Goal: Transaction & Acquisition: Obtain resource

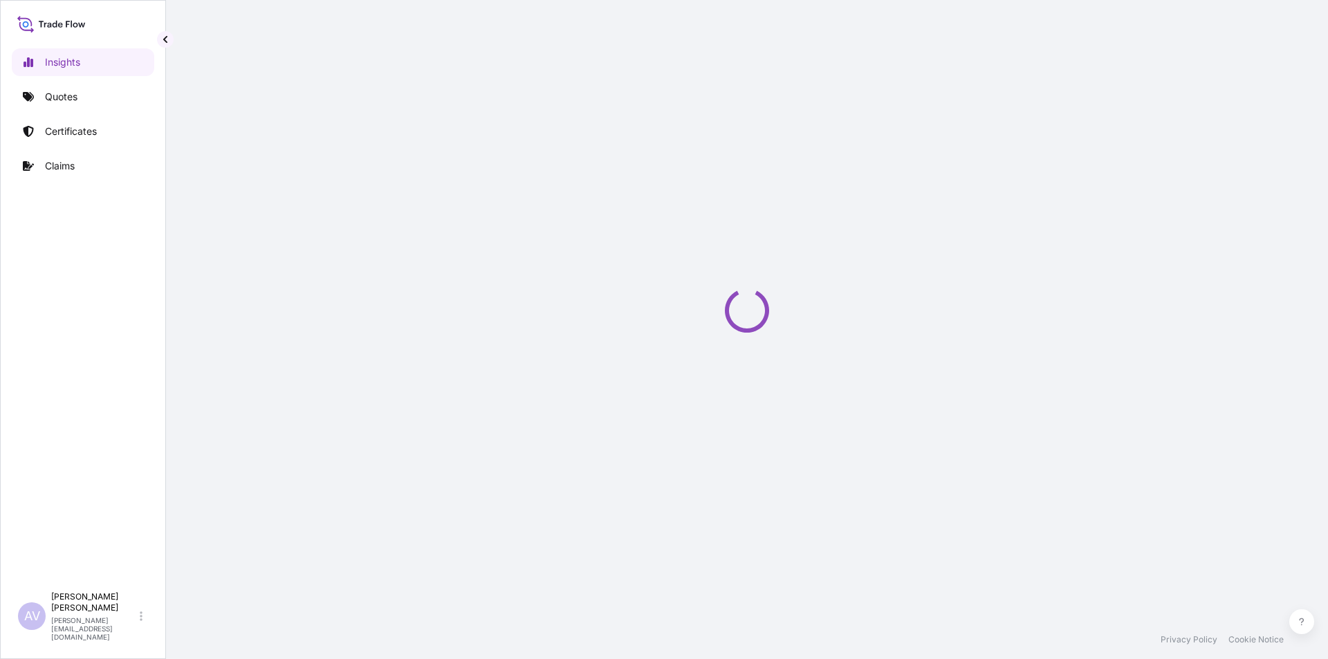
select select "2025"
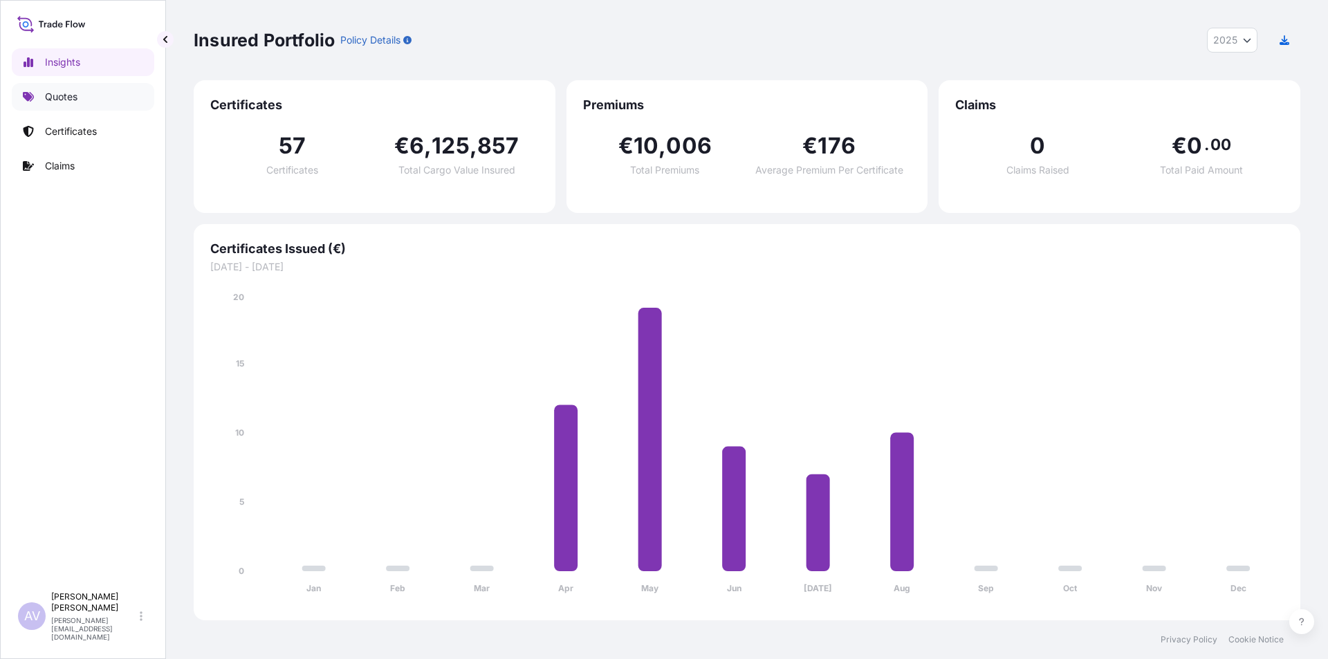
click at [57, 102] on p "Quotes" at bounding box center [61, 97] width 33 height 14
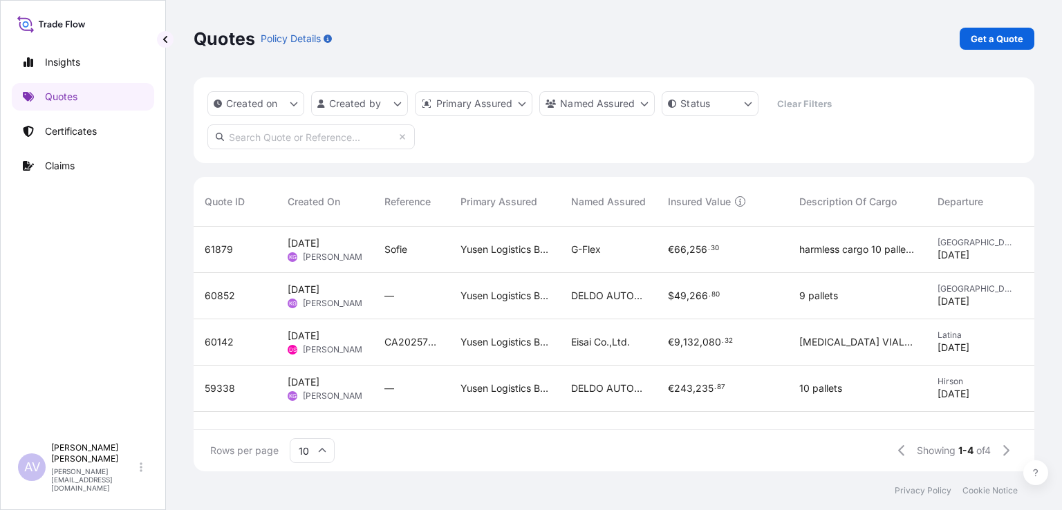
scroll to position [11, 11]
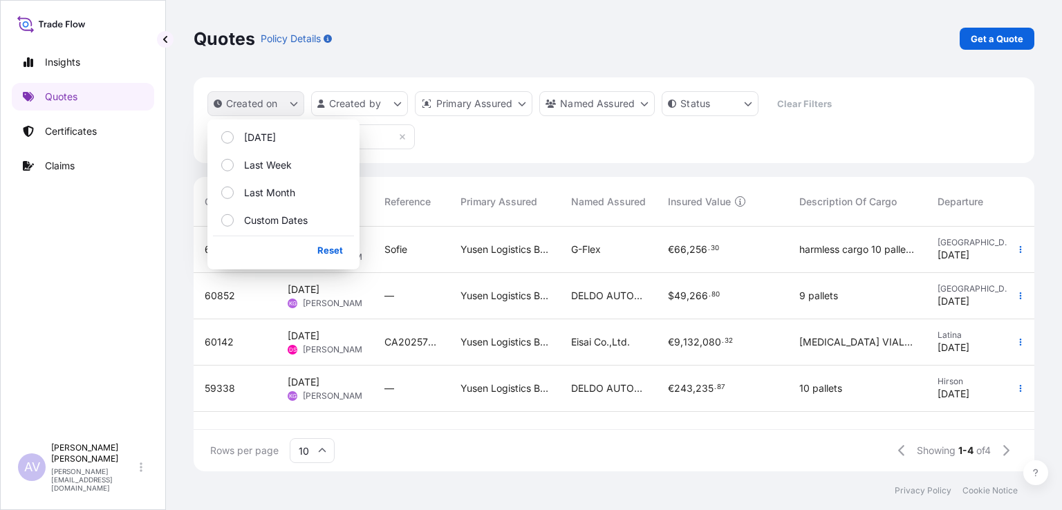
click at [277, 100] on p "Created on" at bounding box center [252, 104] width 52 height 14
click at [61, 97] on p "Quotes" at bounding box center [61, 97] width 33 height 14
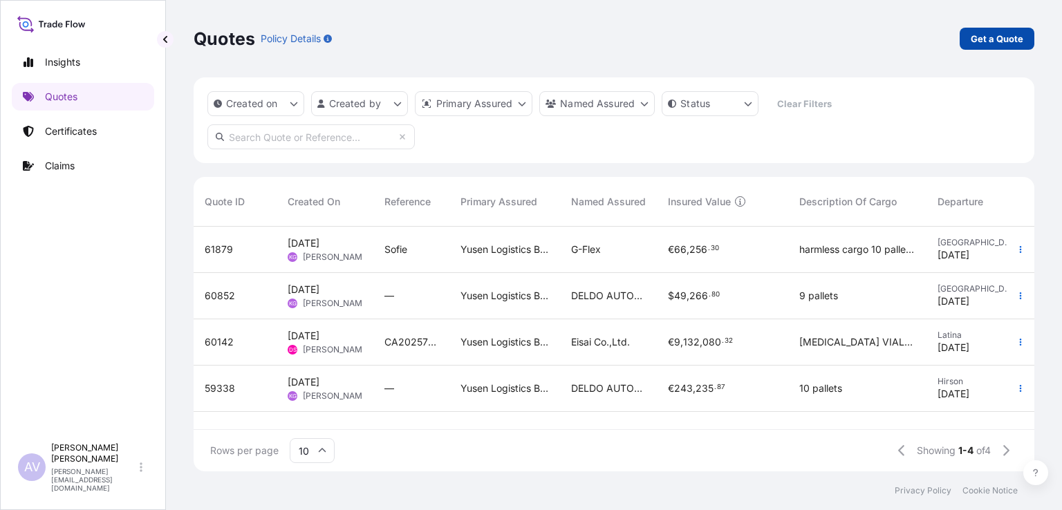
click at [976, 42] on p "Get a Quote" at bounding box center [997, 39] width 53 height 14
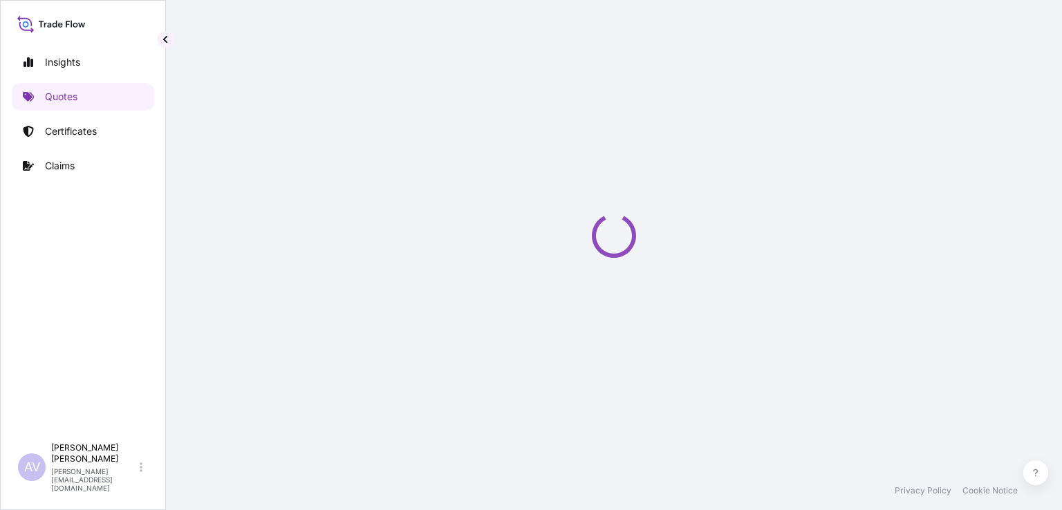
select select "Sea"
select select "21"
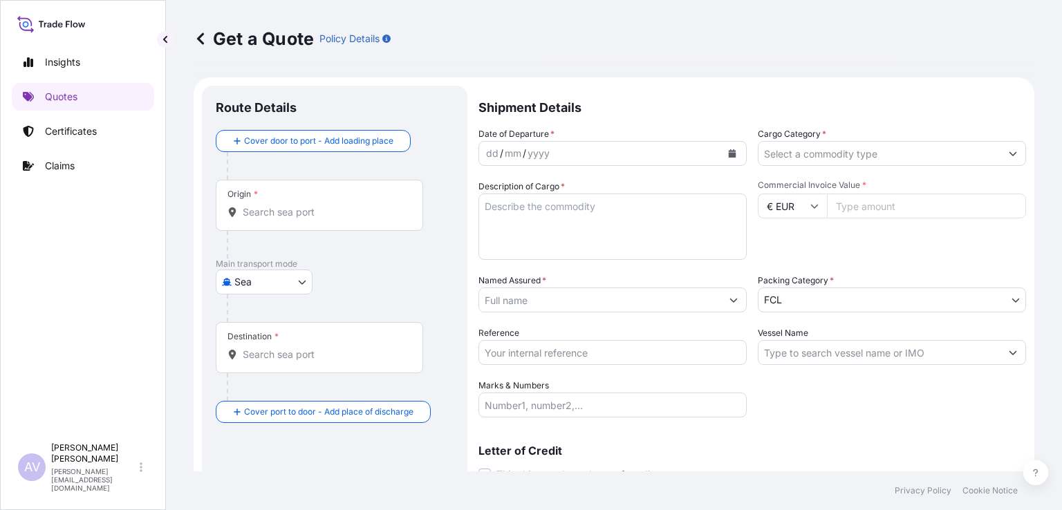
scroll to position [22, 0]
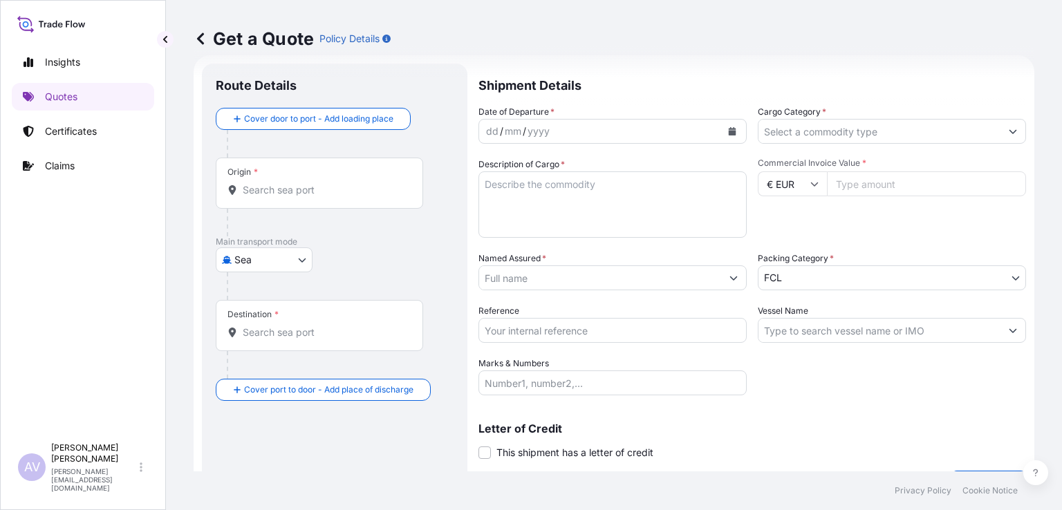
click at [259, 183] on input "Origin *" at bounding box center [324, 190] width 163 height 14
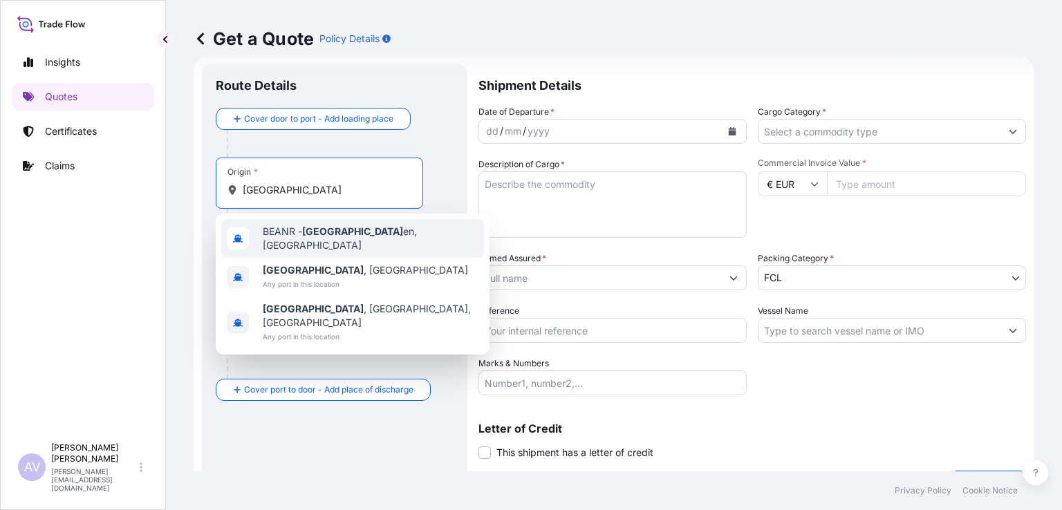
click at [315, 245] on div "BEANR - [GEOGRAPHIC_DATA] en, [GEOGRAPHIC_DATA]" at bounding box center [352, 238] width 263 height 39
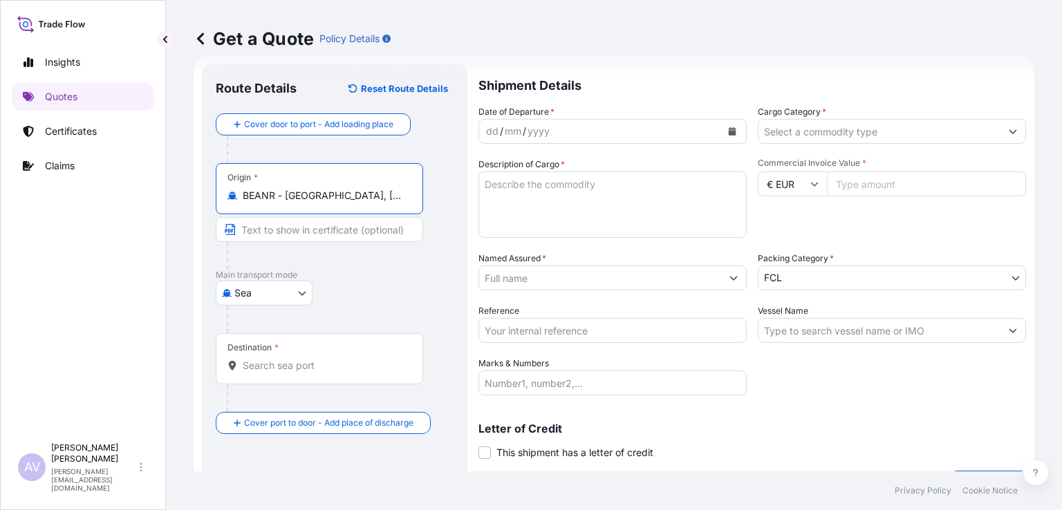
type input "BEANR - [GEOGRAPHIC_DATA], [GEOGRAPHIC_DATA]"
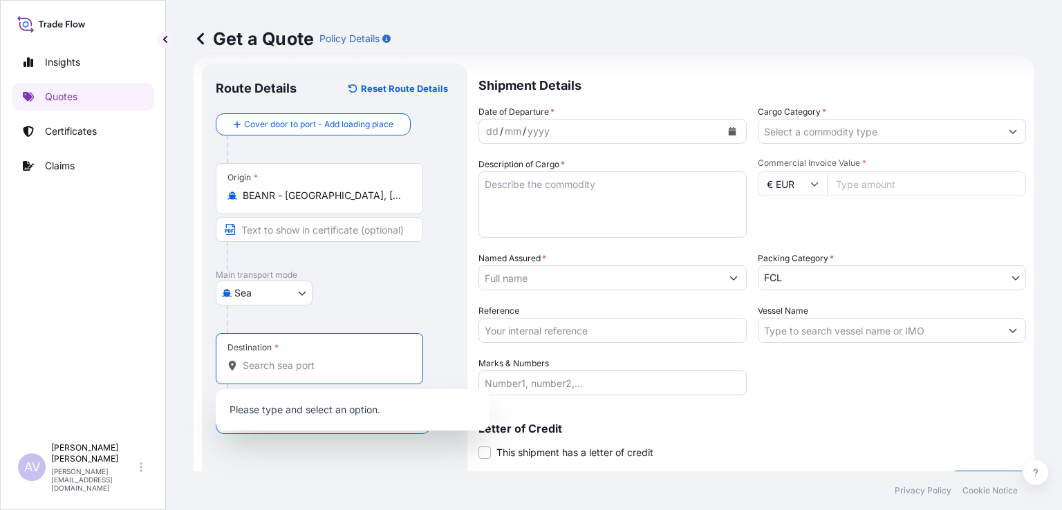
click at [273, 360] on input "Destination *" at bounding box center [324, 366] width 163 height 14
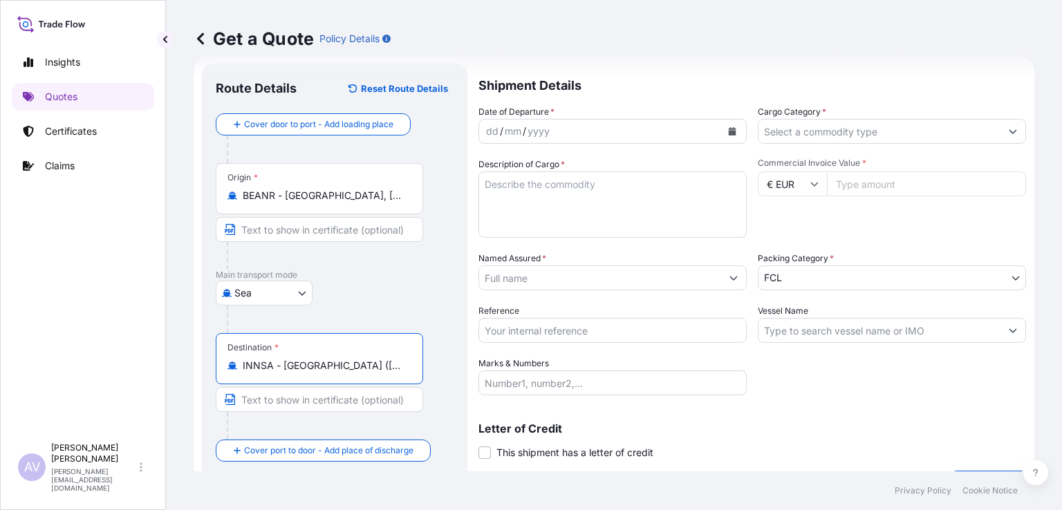
type input "INNSA - [GEOGRAPHIC_DATA] ([PERSON_NAME]), [GEOGRAPHIC_DATA]"
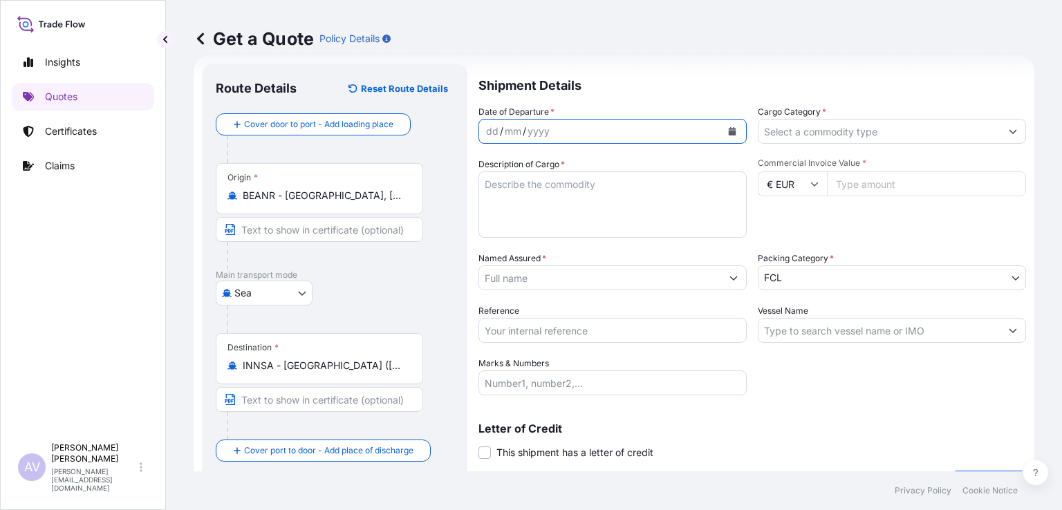
click at [730, 134] on icon "Calendar" at bounding box center [733, 131] width 8 height 8
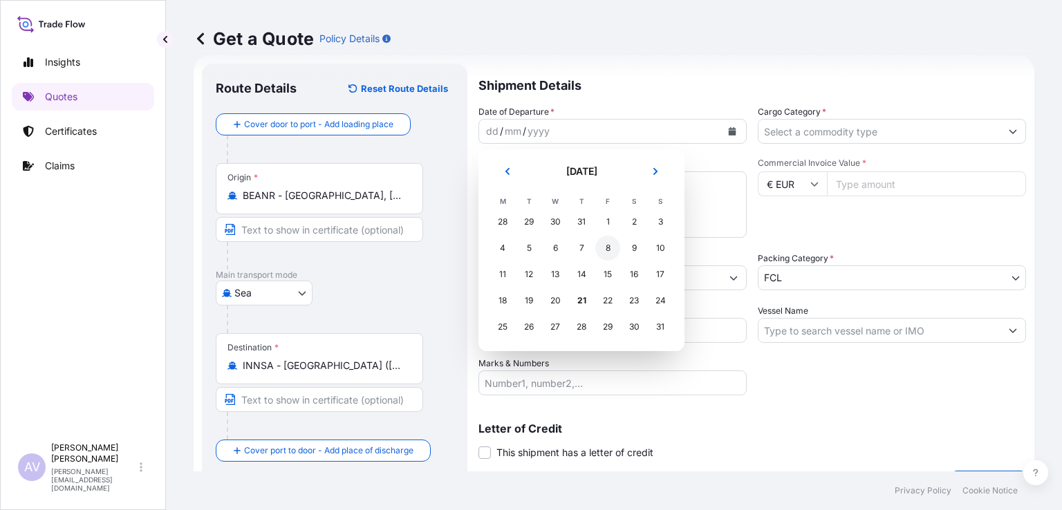
click at [606, 252] on div "8" at bounding box center [608, 248] width 25 height 25
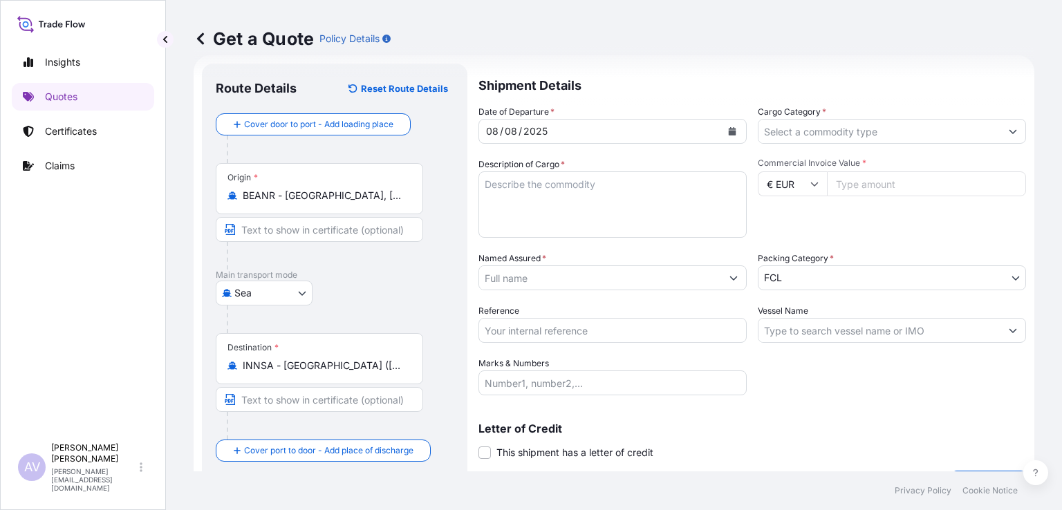
click at [791, 133] on input "Cargo Category *" at bounding box center [880, 131] width 242 height 25
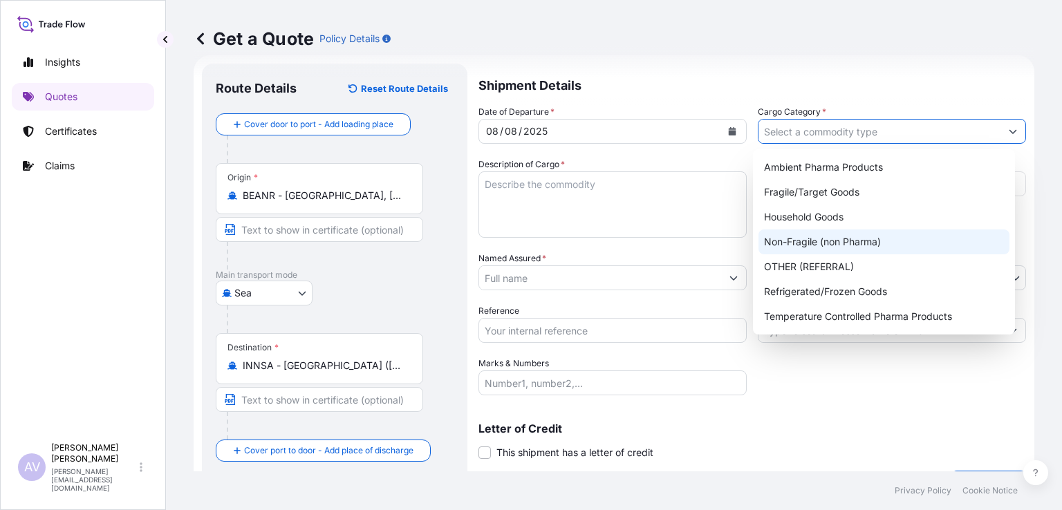
click at [816, 241] on div "Non-Fragile (non Pharma)" at bounding box center [884, 242] width 251 height 25
type input "Non-Fragile (non Pharma)"
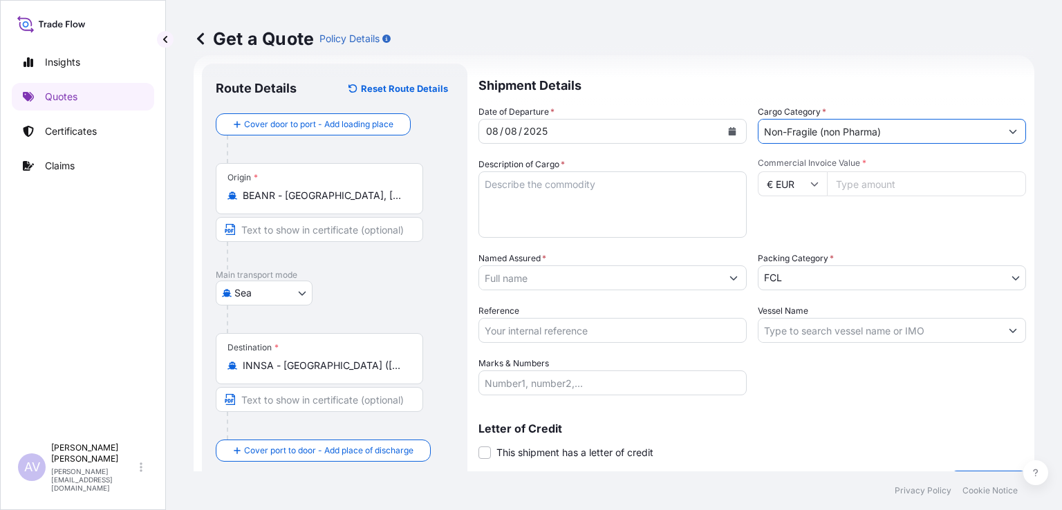
click at [629, 194] on textarea "Description of Cargo *" at bounding box center [613, 205] width 268 height 66
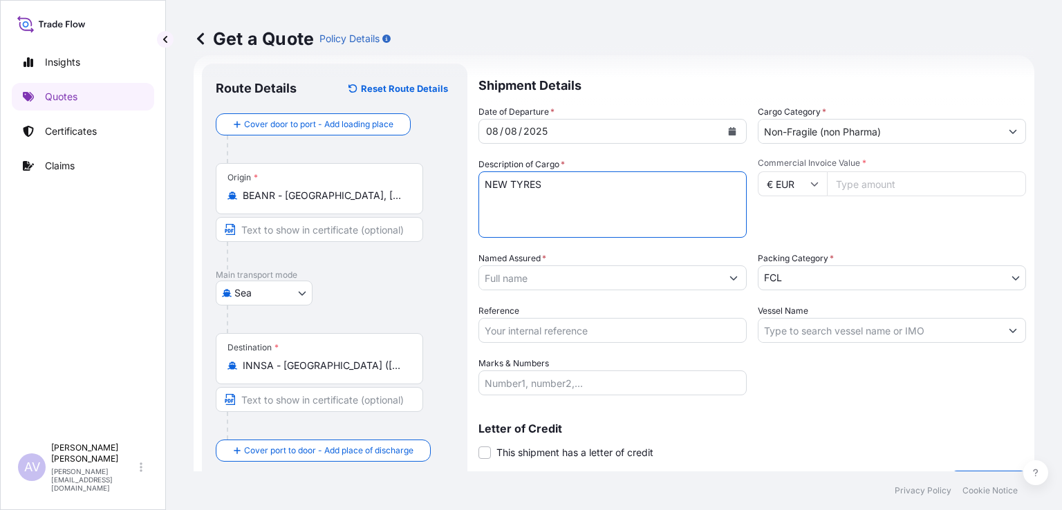
type textarea "NEW TYRES"
click at [858, 181] on input "Commercial Invoice Value *" at bounding box center [926, 184] width 199 height 25
click at [887, 183] on input "Commercial Invoice Value *" at bounding box center [926, 184] width 199 height 25
type input "111366"
type input "111366.5"
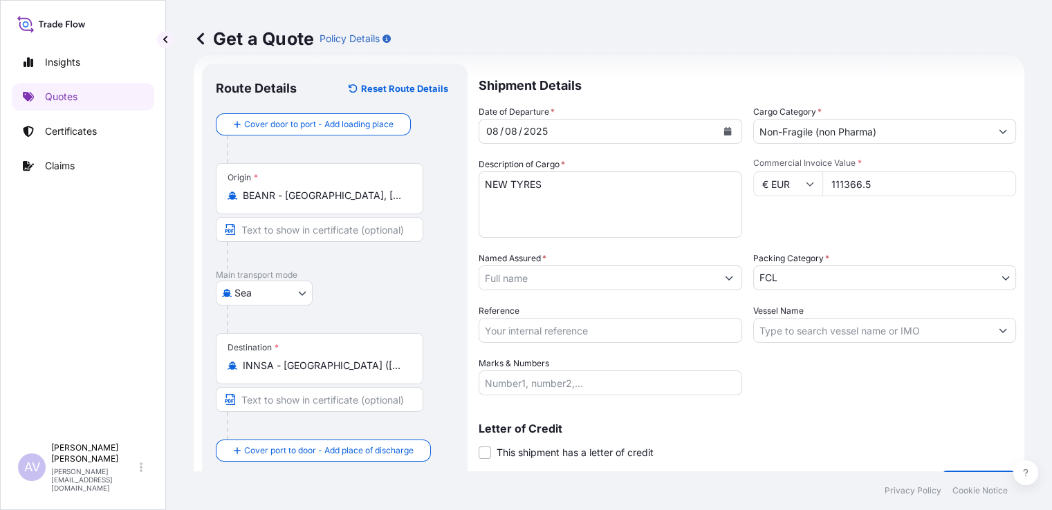
click at [625, 277] on input "Named Assured *" at bounding box center [597, 278] width 237 height 25
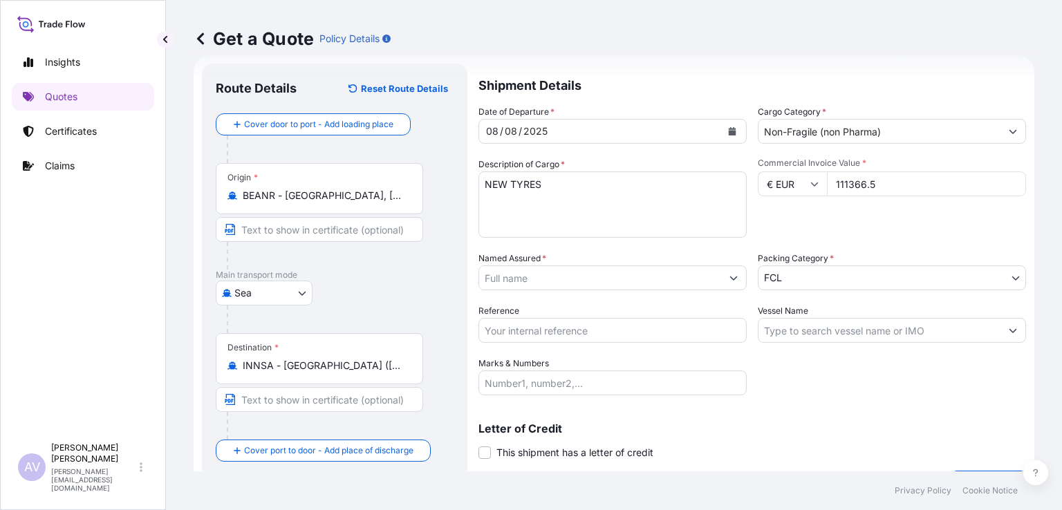
click at [514, 276] on input "Named Assured *" at bounding box center [600, 278] width 242 height 25
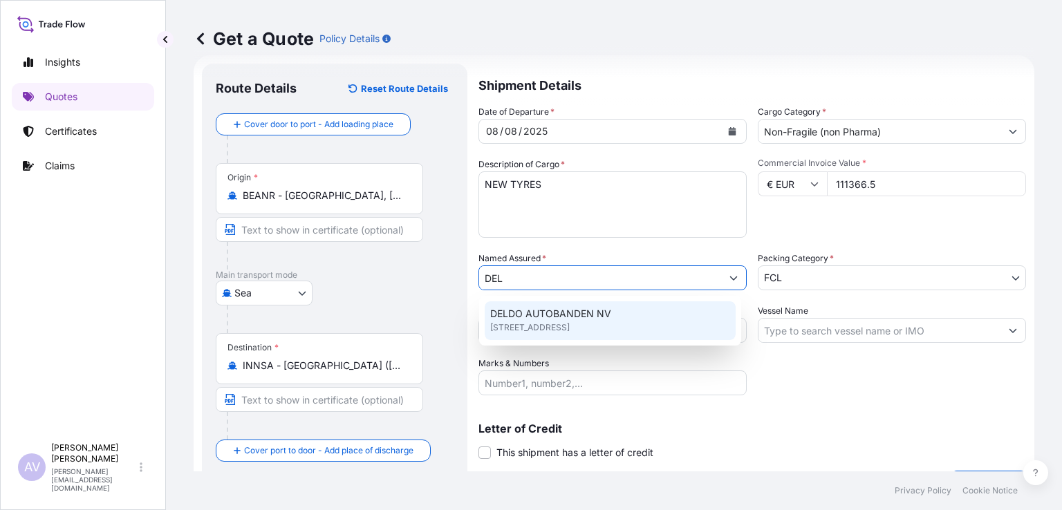
click at [528, 320] on span "DELDO AUTOBANDEN NV" at bounding box center [550, 314] width 121 height 14
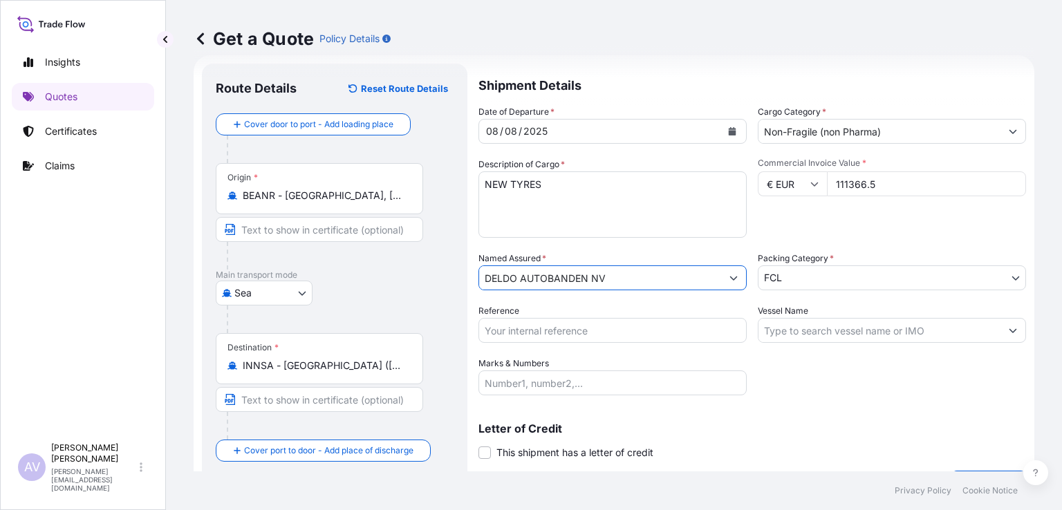
type input "DELDO AUTOBANDEN NV"
click at [531, 330] on input "Reference" at bounding box center [613, 330] width 268 height 25
type input "SANR0059743"
click at [797, 335] on input "Vessel Name" at bounding box center [880, 330] width 242 height 25
click at [794, 333] on input "Vessel Name" at bounding box center [880, 330] width 242 height 25
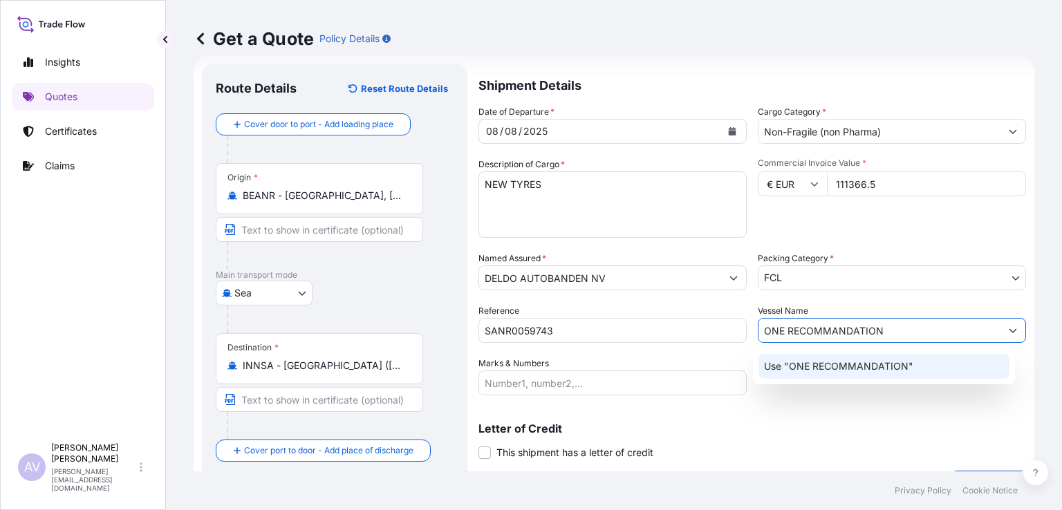
click at [797, 363] on p "Use "ONE RECOMMANDATION"" at bounding box center [838, 367] width 149 height 14
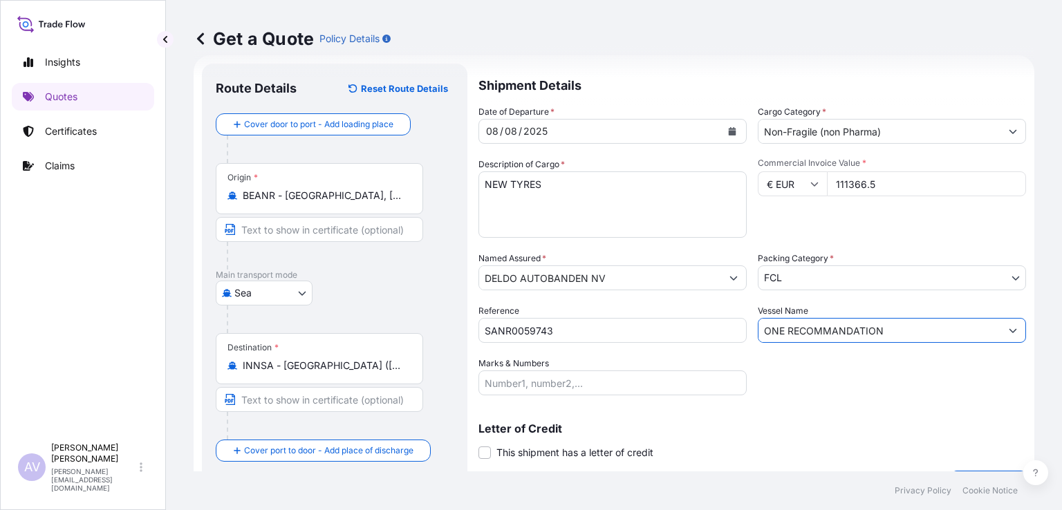
type input "ONE RECOMMANDATION"
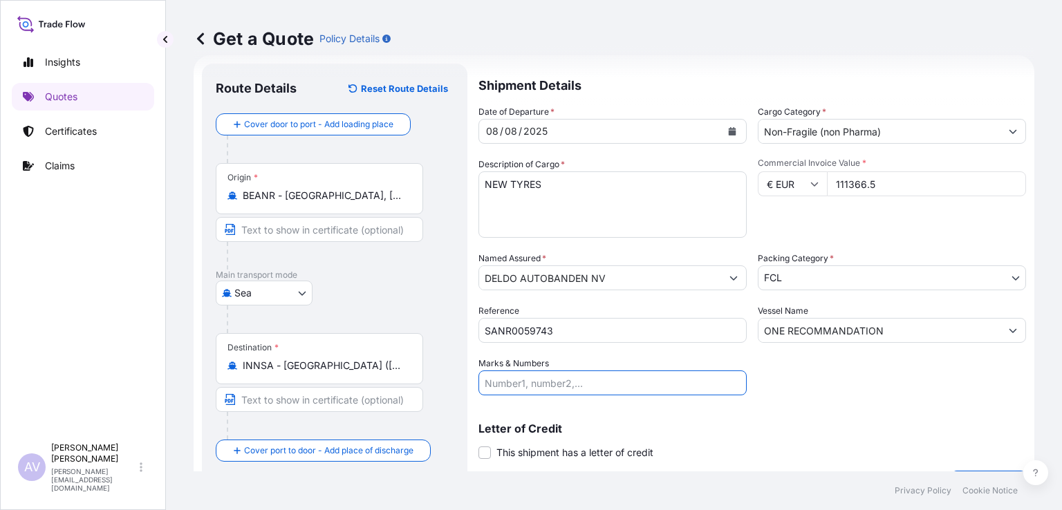
click at [560, 382] on input "Marks & Numbers" at bounding box center [613, 383] width 268 height 25
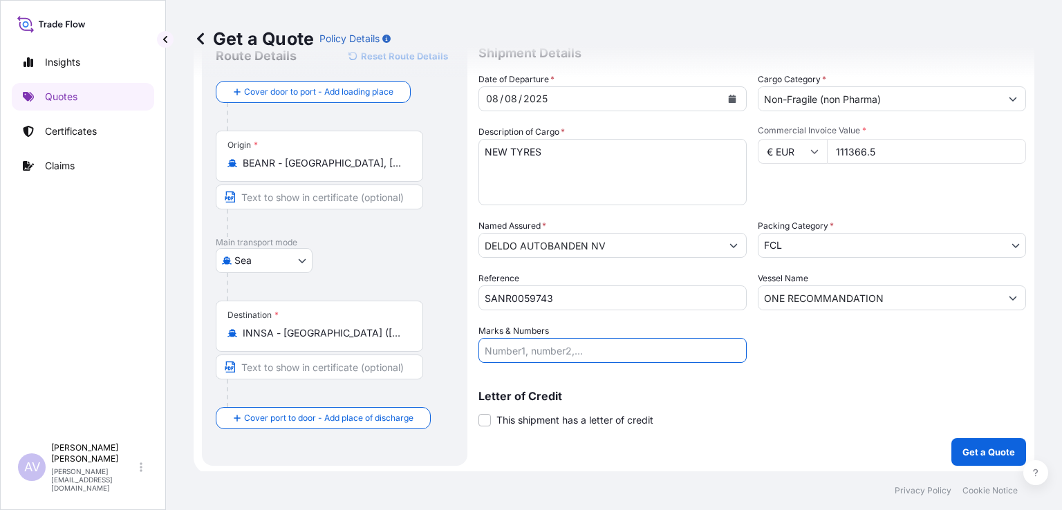
scroll to position [57, 0]
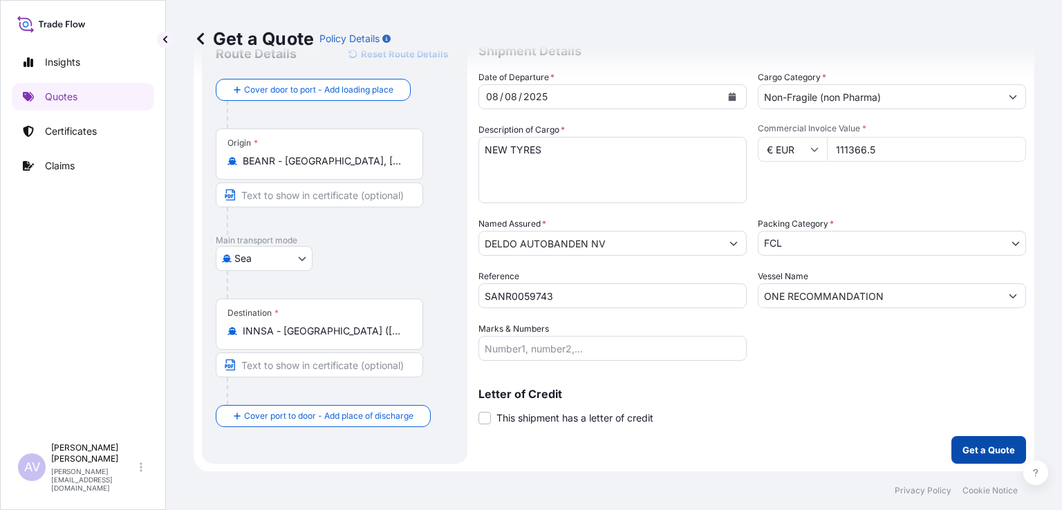
click at [975, 448] on p "Get a Quote" at bounding box center [989, 450] width 53 height 14
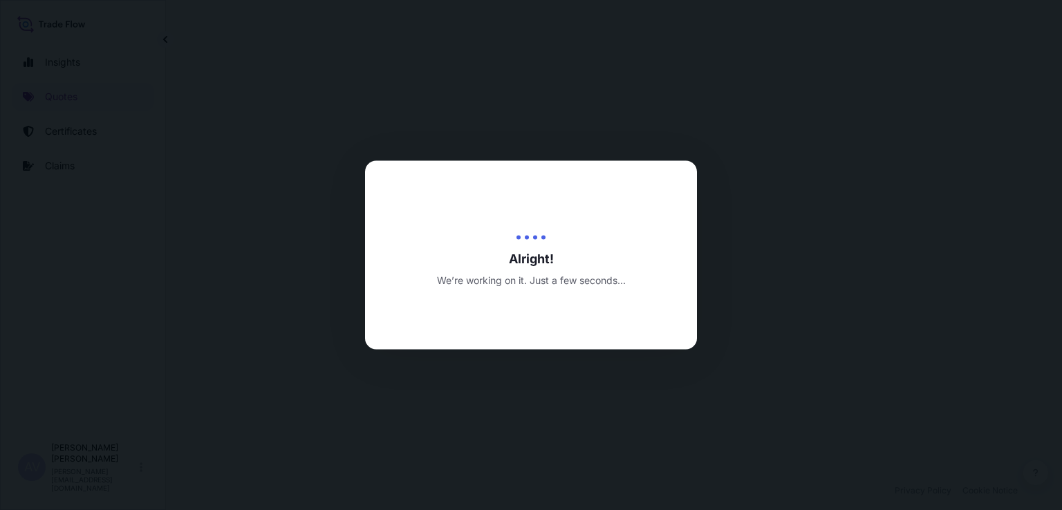
select select "Sea"
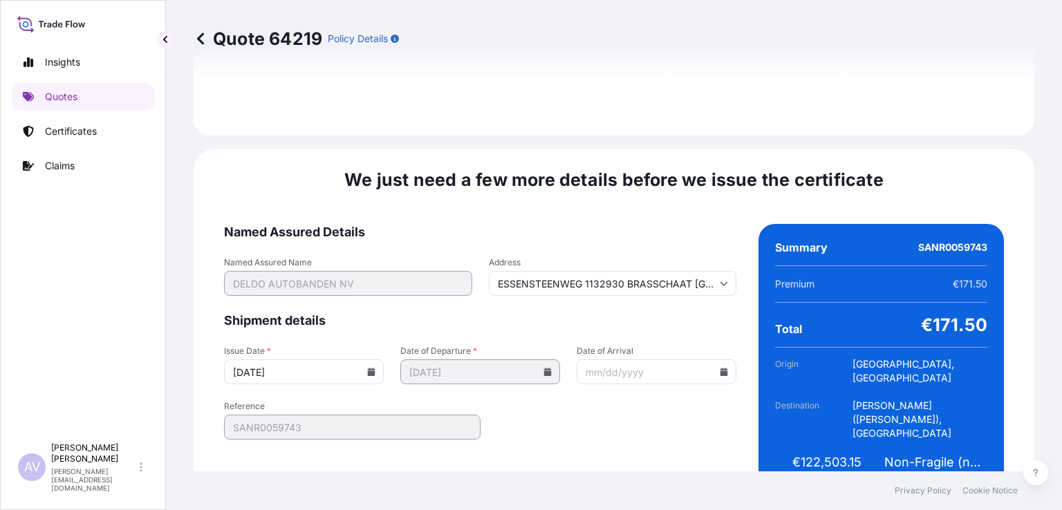
scroll to position [1570, 0]
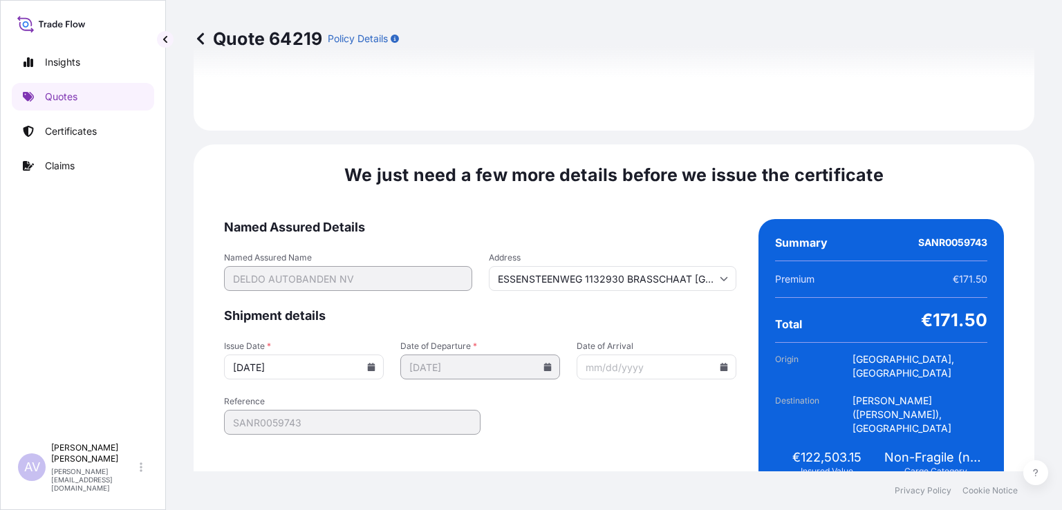
click at [692, 355] on input "Date of Arrival" at bounding box center [657, 367] width 160 height 25
click at [721, 363] on icon at bounding box center [725, 367] width 8 height 8
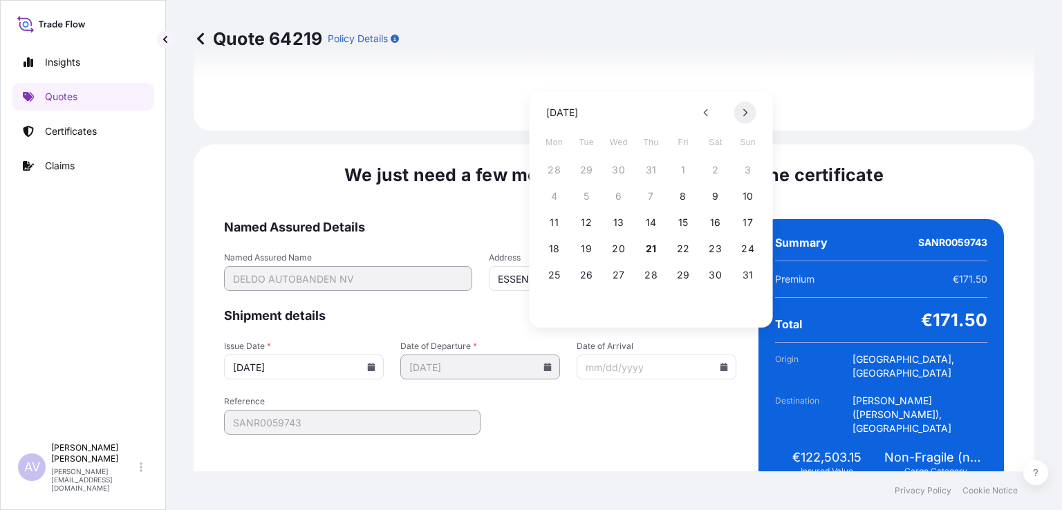
click at [738, 114] on button at bounding box center [746, 113] width 22 height 22
click at [557, 222] on button "15" at bounding box center [555, 223] width 22 height 22
type input "ESSENSTEENWEG 1132930 BRASSCHAAT [GEOGRAPHIC_DATA]"
type input "[DATE]"
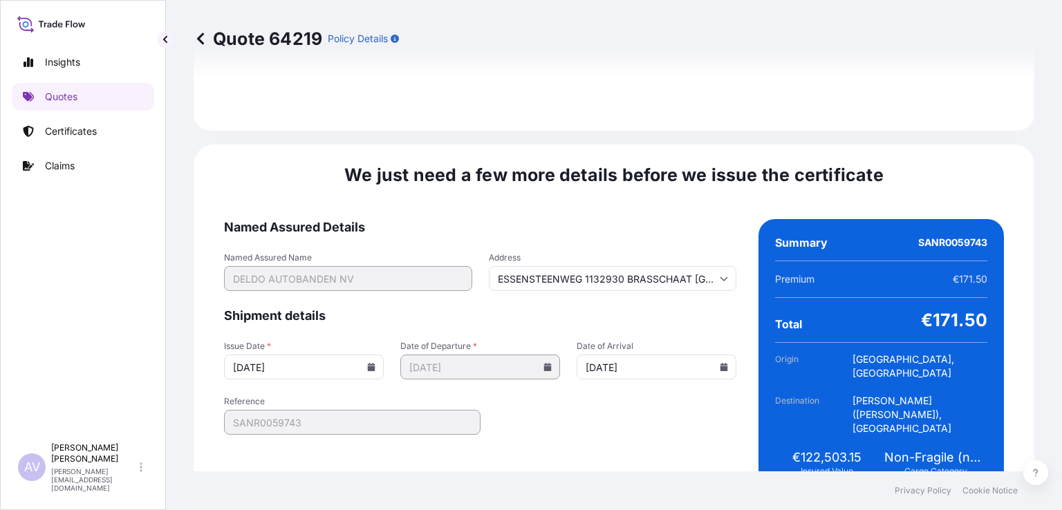
type input "ESSENSTEENWEG 1132930 BRASSCHAAT [GEOGRAPHIC_DATA]"
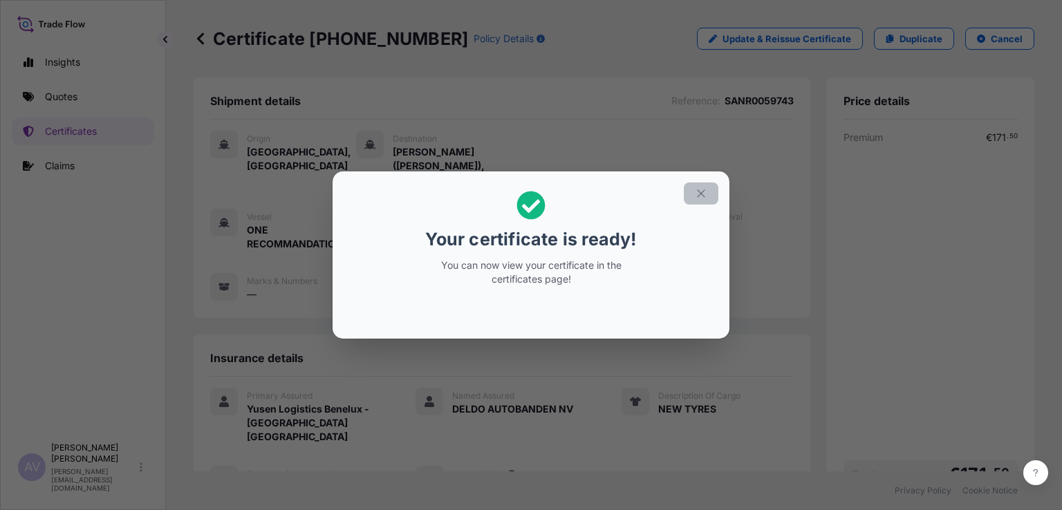
click at [701, 192] on icon "button" at bounding box center [701, 193] width 12 height 12
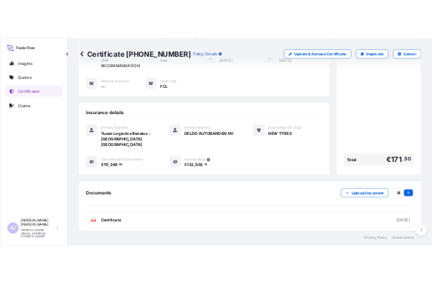
scroll to position [199, 0]
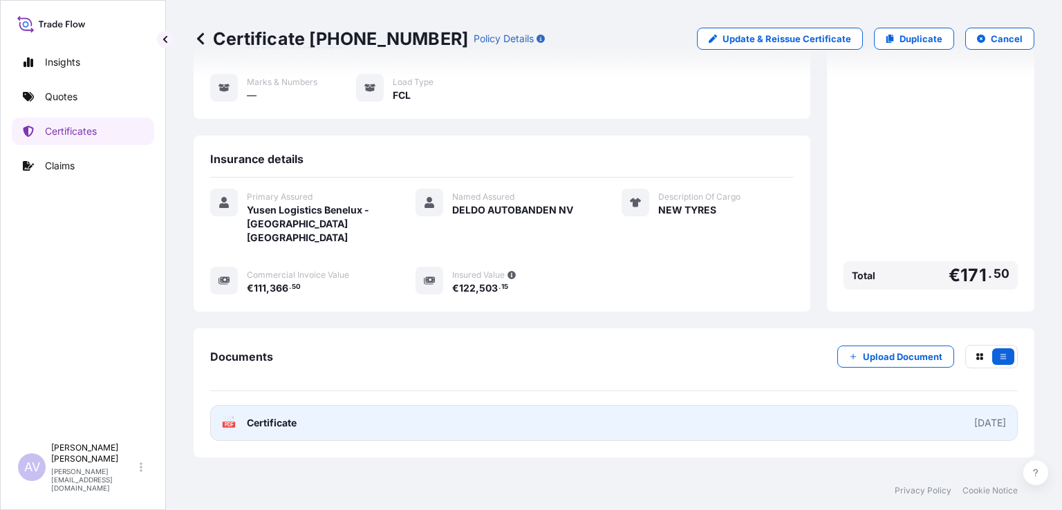
click at [227, 423] on text "PDF" at bounding box center [229, 425] width 9 height 5
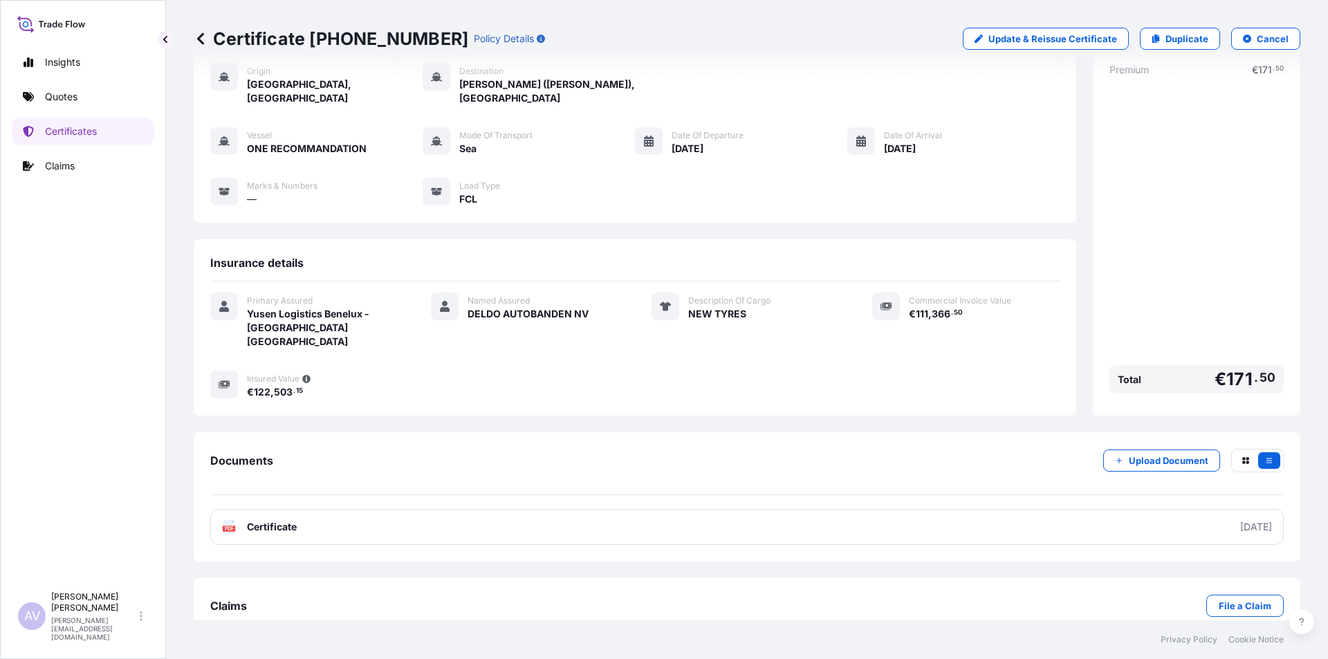
scroll to position [82, 0]
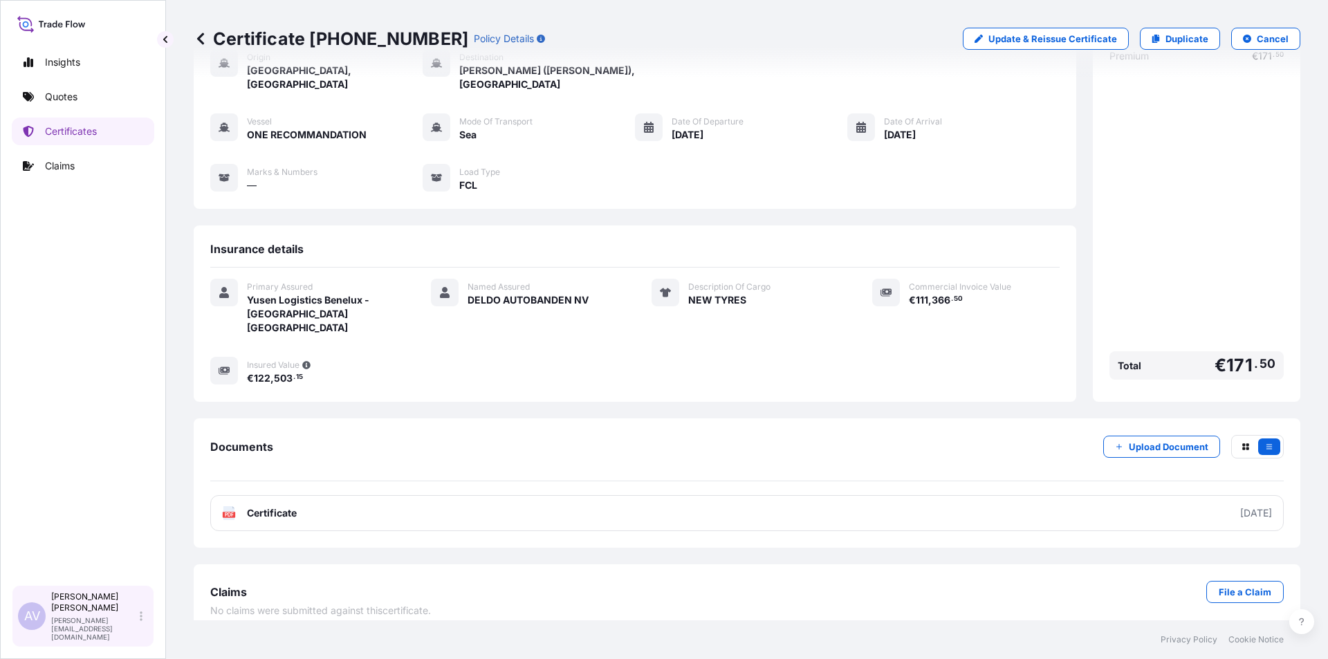
click at [35, 623] on span "AV" at bounding box center [32, 616] width 16 height 14
